Goal: Task Accomplishment & Management: Manage account settings

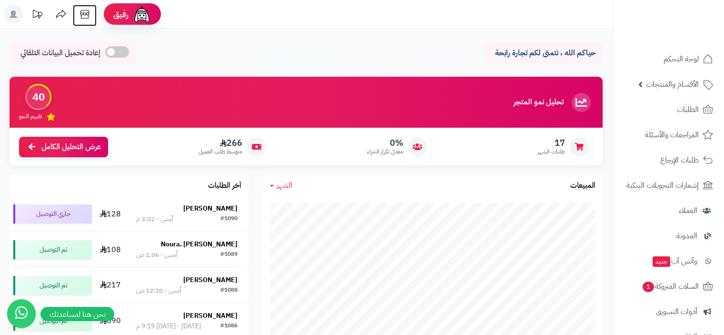
click at [86, 13] on icon at bounding box center [84, 14] width 19 height 19
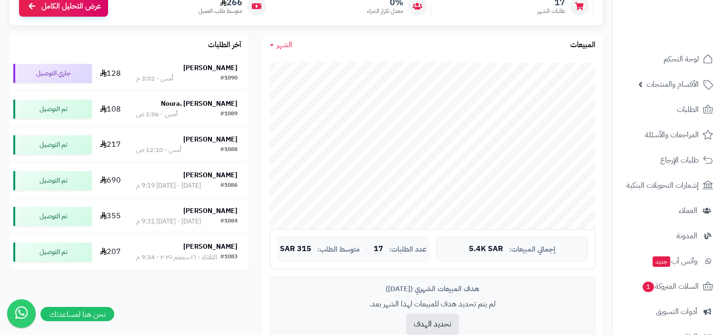
scroll to position [143, 0]
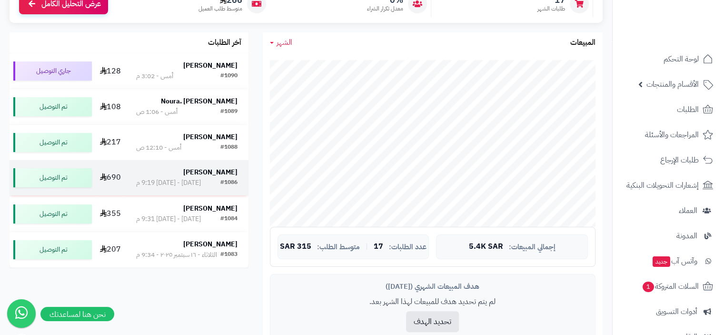
click at [225, 177] on strong "[PERSON_NAME]" at bounding box center [210, 172] width 54 height 10
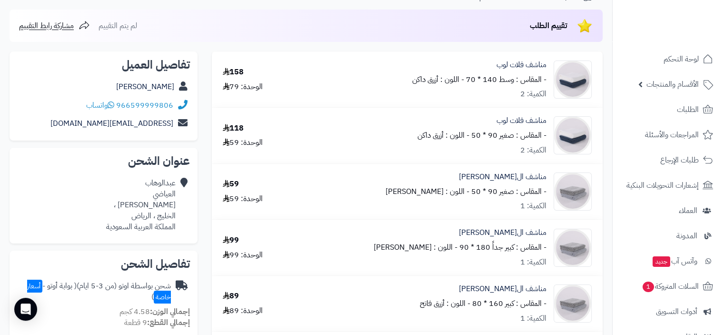
scroll to position [48, 0]
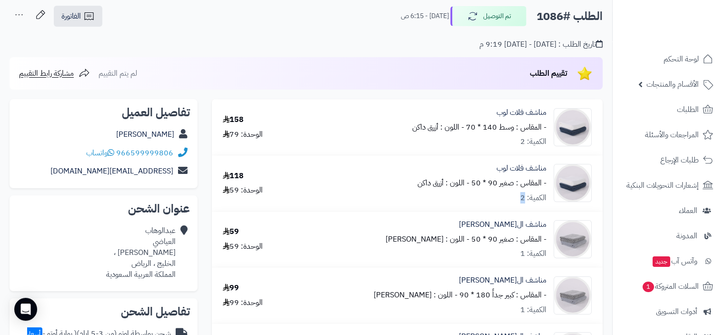
click at [524, 201] on div "الكمية: 2" at bounding box center [534, 197] width 26 height 11
click at [521, 200] on div "الكمية: 2" at bounding box center [534, 197] width 26 height 11
click at [520, 197] on div "مناشف فلات لوب - المقاس : صغير 90 * 50 - اللون : أزرق داكن الكمية: 2" at bounding box center [482, 183] width 129 height 40
click at [526, 201] on div "الكمية: 2" at bounding box center [534, 197] width 26 height 11
click at [525, 146] on div "الكمية: 2" at bounding box center [534, 141] width 26 height 11
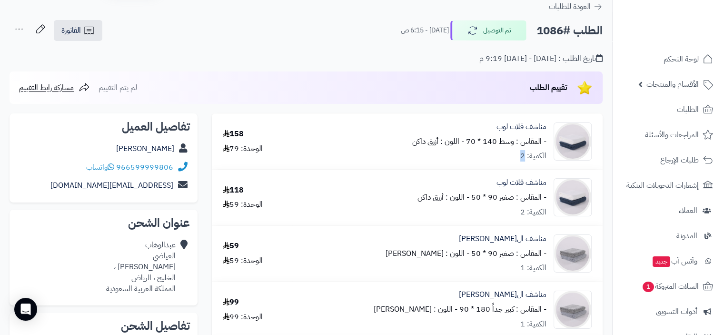
scroll to position [0, 0]
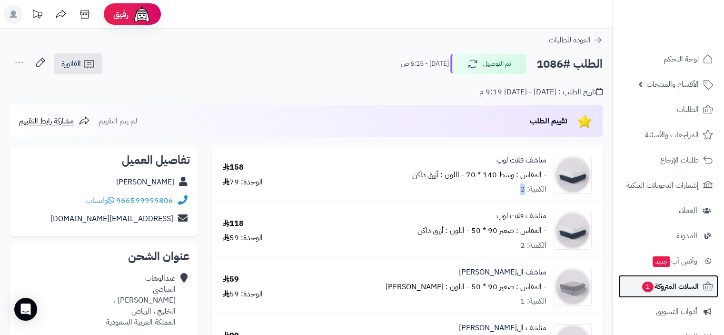
click at [677, 286] on span "السلات المتروكة 1" at bounding box center [671, 286] width 58 height 13
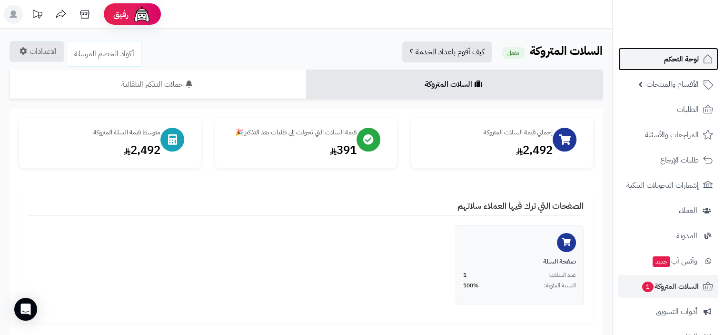
click at [683, 58] on span "لوحة التحكم" at bounding box center [681, 58] width 35 height 13
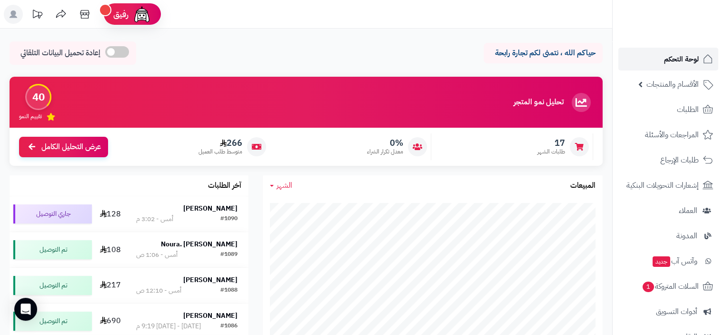
click at [686, 59] on span "لوحة التحكم" at bounding box center [681, 58] width 35 height 13
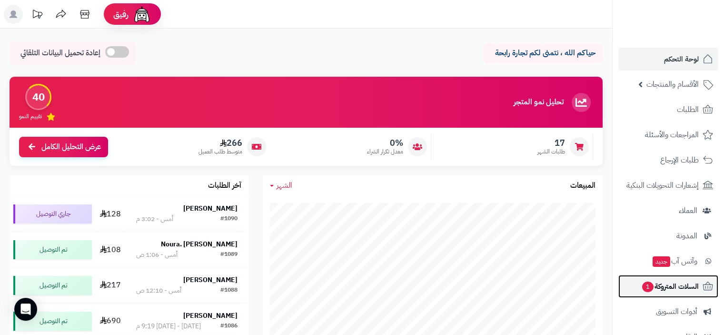
click at [688, 285] on span "السلات المتروكة 1" at bounding box center [671, 286] width 58 height 13
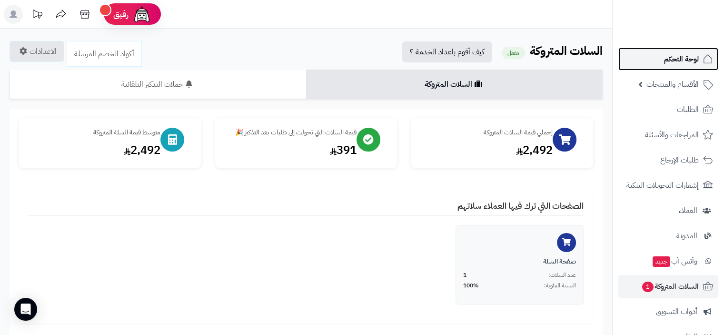
click at [680, 61] on span "لوحة التحكم" at bounding box center [681, 58] width 35 height 13
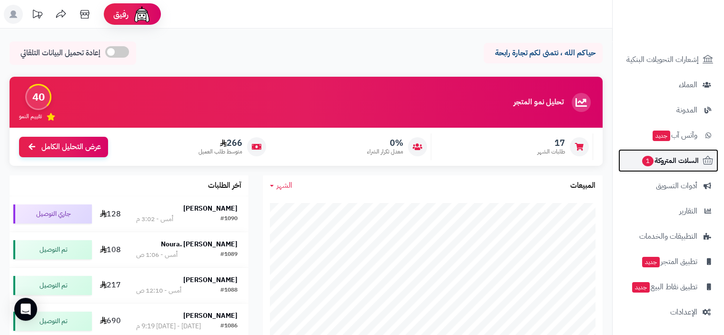
click at [672, 162] on span "السلات المتروكة 1" at bounding box center [671, 160] width 58 height 13
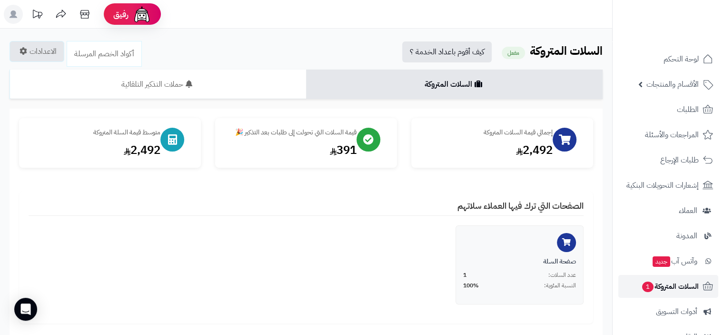
click at [673, 290] on span "السلات المتروكة 1" at bounding box center [671, 286] width 58 height 13
click at [680, 60] on span "لوحة التحكم" at bounding box center [681, 58] width 35 height 13
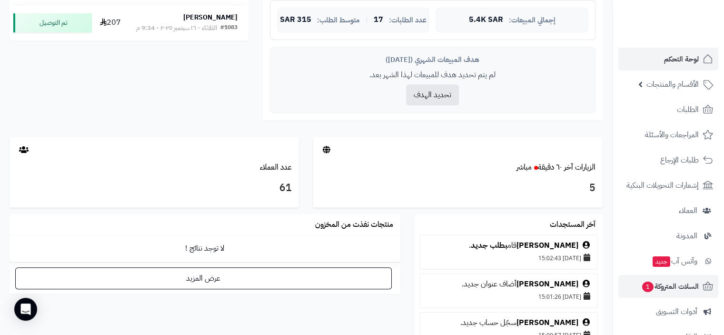
scroll to position [381, 0]
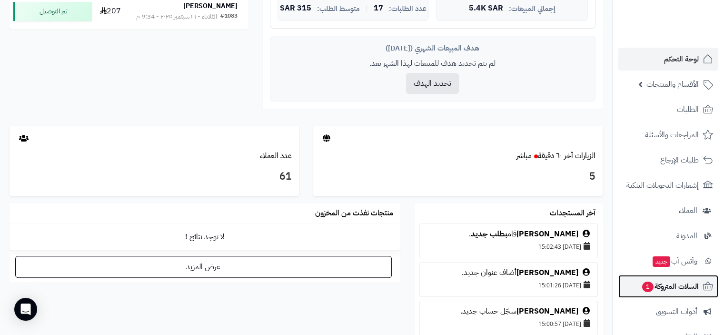
click at [686, 286] on span "السلات المتروكة 1" at bounding box center [671, 286] width 58 height 13
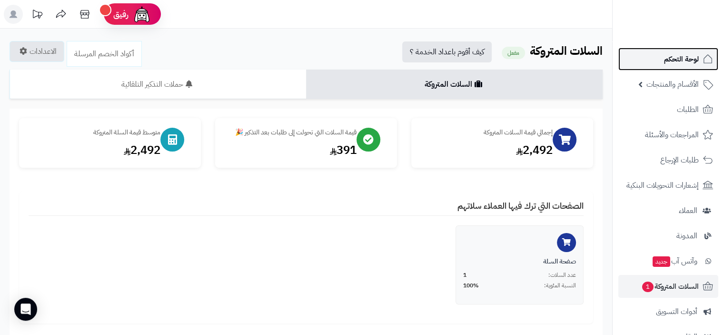
click at [691, 59] on span "لوحة التحكم" at bounding box center [681, 58] width 35 height 13
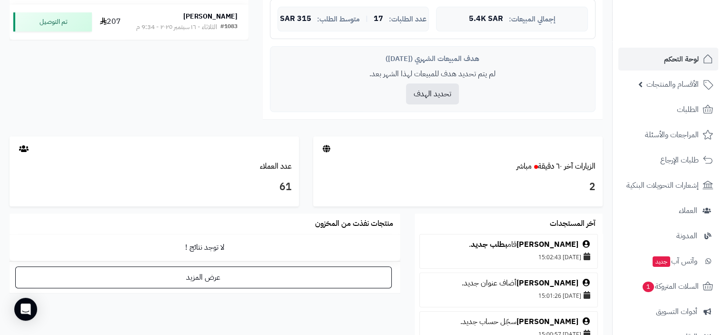
scroll to position [381, 0]
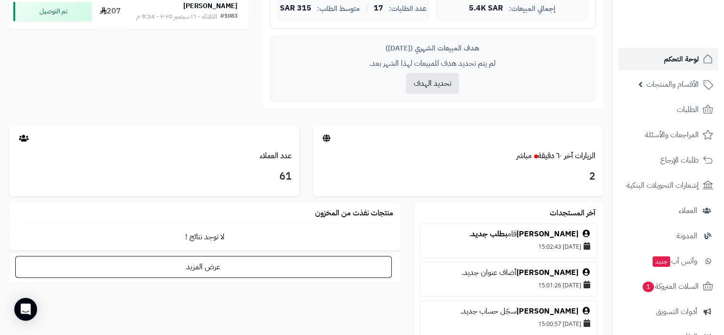
click at [685, 58] on span "لوحة التحكم" at bounding box center [681, 58] width 35 height 13
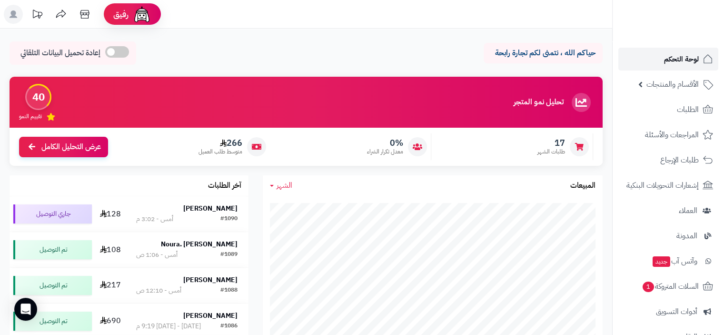
click at [685, 58] on span "لوحة التحكم" at bounding box center [681, 58] width 35 height 13
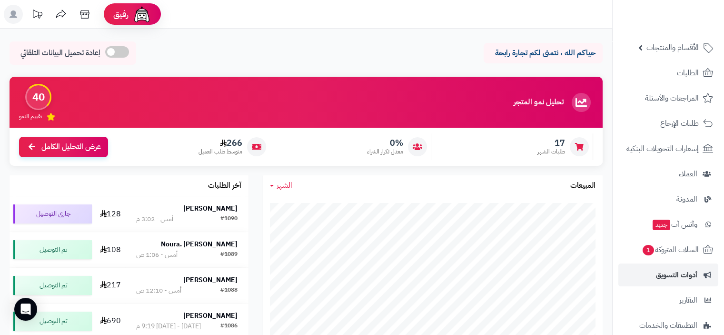
scroll to position [95, 0]
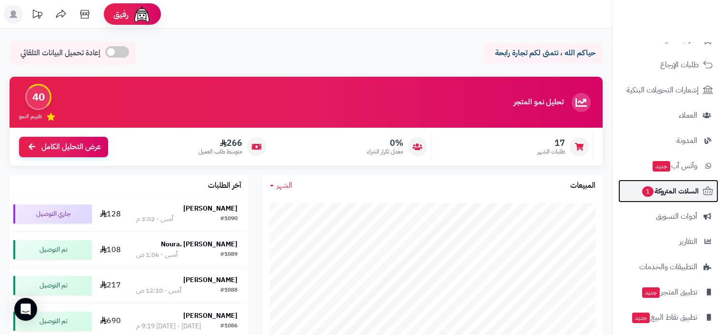
click at [691, 191] on span "السلات المتروكة 1" at bounding box center [671, 190] width 58 height 13
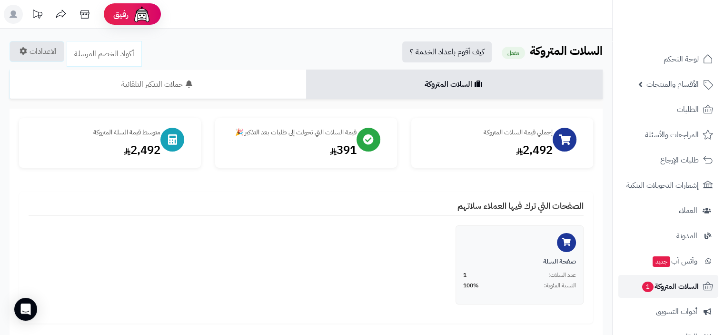
click at [677, 284] on span "السلات المتروكة 1" at bounding box center [671, 286] width 58 height 13
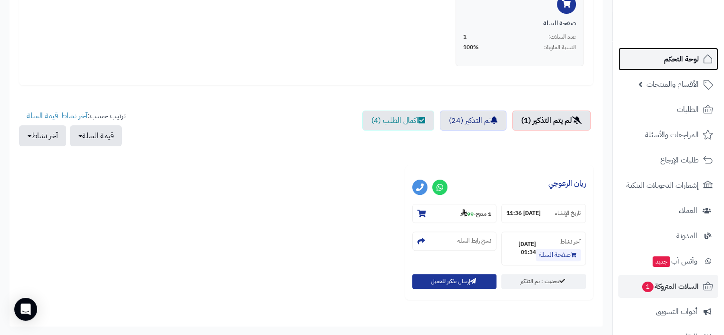
click at [686, 57] on span "لوحة التحكم" at bounding box center [681, 58] width 35 height 13
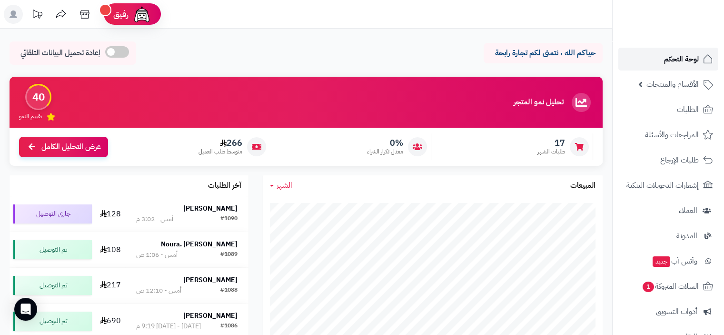
click at [682, 59] on span "لوحة التحكم" at bounding box center [681, 58] width 35 height 13
click at [683, 55] on span "لوحة التحكم" at bounding box center [681, 58] width 35 height 13
click at [687, 114] on span "الطلبات" at bounding box center [688, 109] width 22 height 13
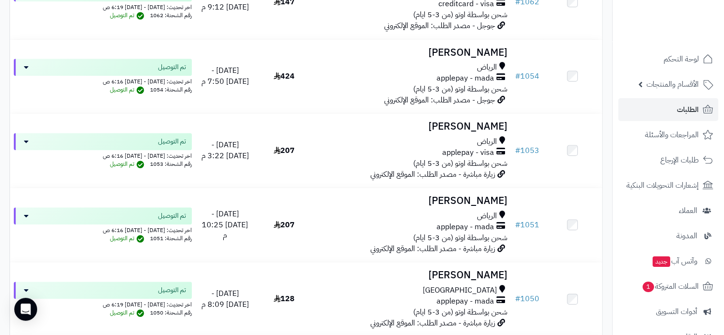
scroll to position [1000, 0]
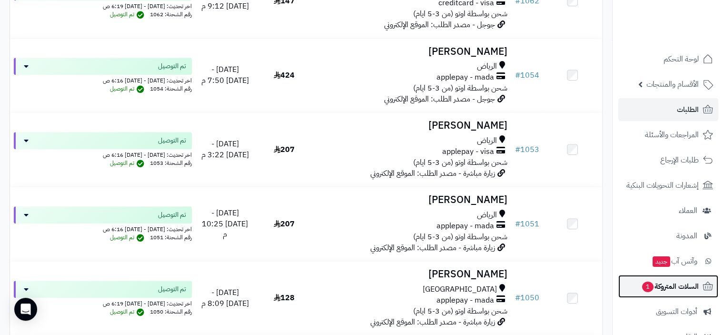
click at [675, 287] on span "السلات المتروكة 1" at bounding box center [671, 286] width 58 height 13
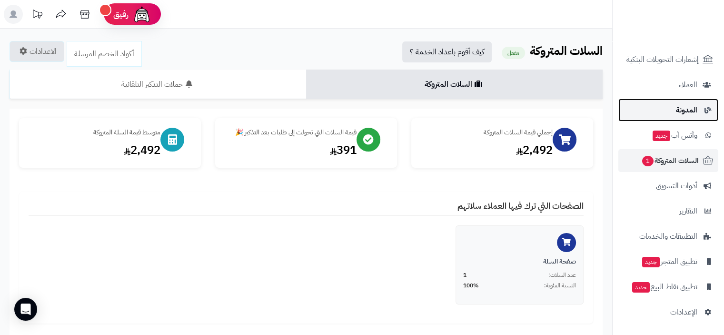
click at [694, 109] on span "المدونة" at bounding box center [686, 109] width 21 height 13
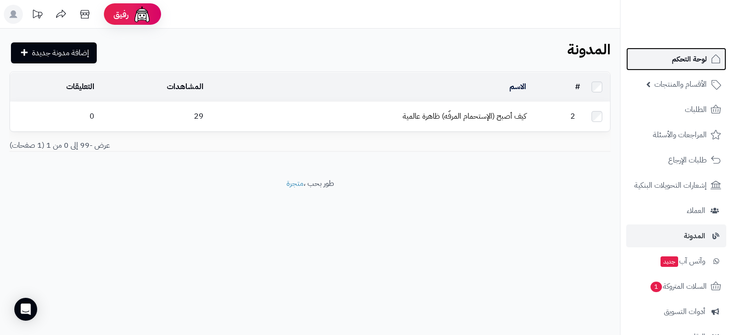
click at [693, 59] on span "لوحة التحكم" at bounding box center [689, 58] width 35 height 13
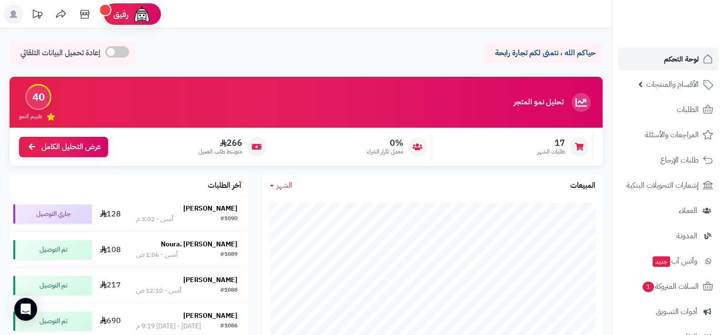
click at [679, 59] on span "لوحة التحكم" at bounding box center [681, 58] width 35 height 13
